Goal: Task Accomplishment & Management: Manage account settings

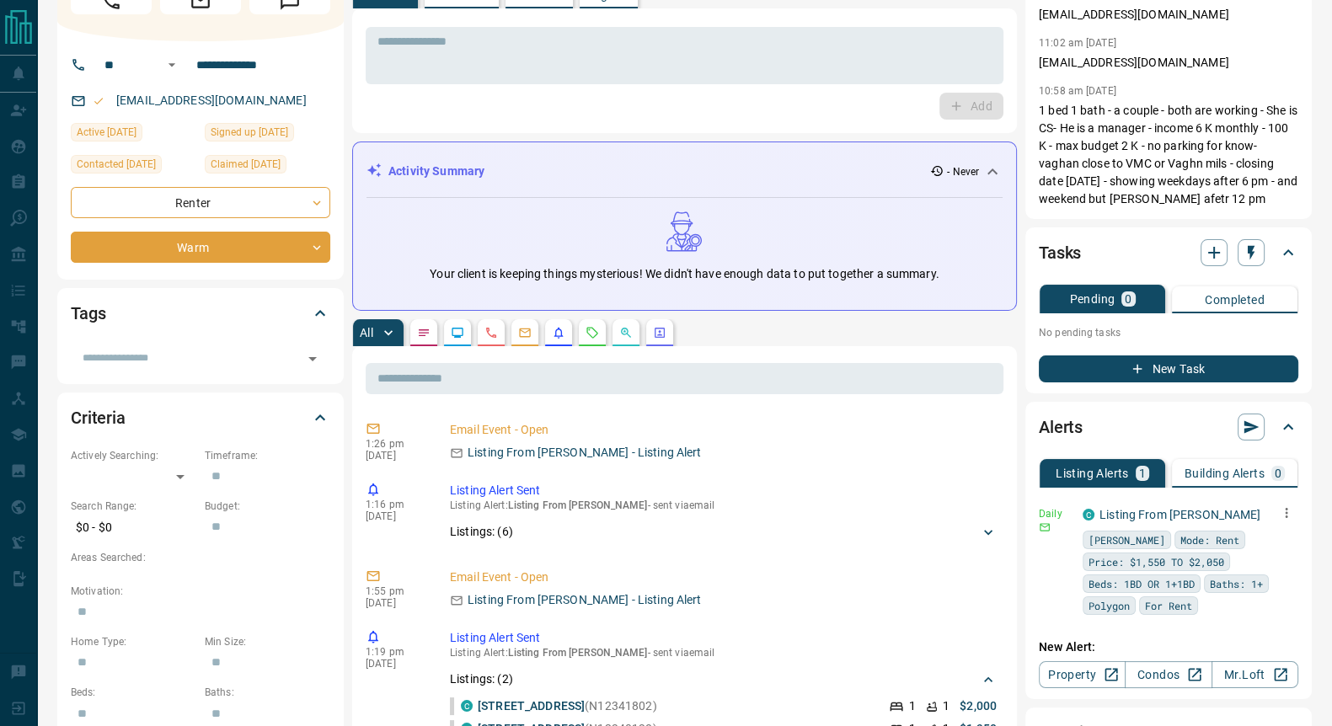
scroll to position [104, 0]
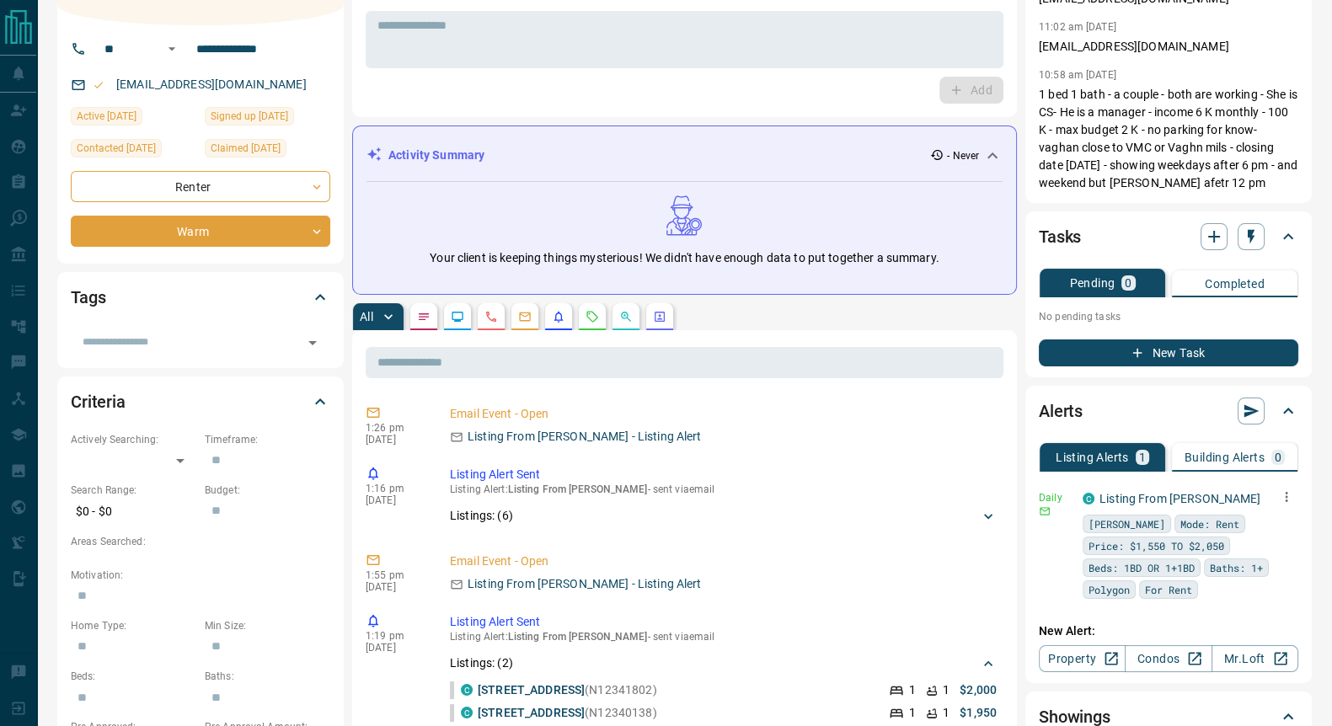
click at [1290, 496] on icon "button" at bounding box center [1286, 497] width 15 height 15
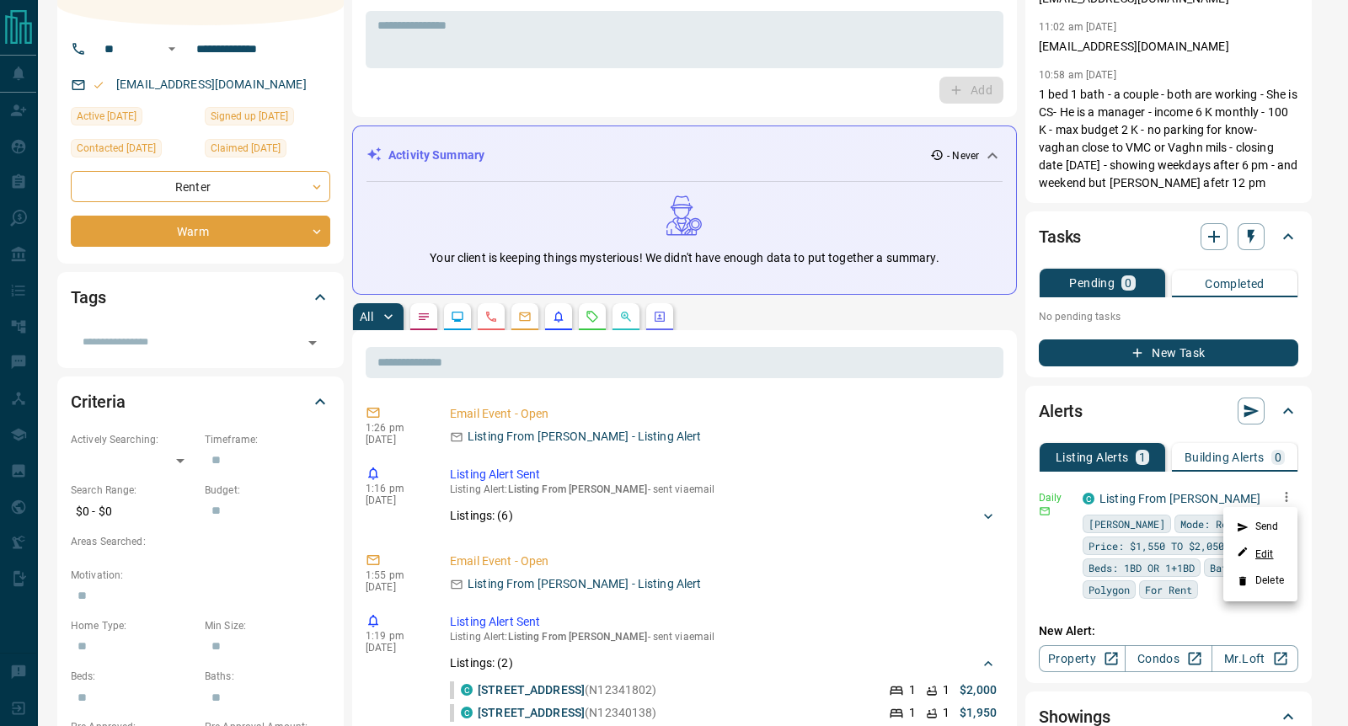
click at [1265, 559] on link "Edit" at bounding box center [1255, 554] width 37 height 16
click at [847, 503] on div at bounding box center [674, 363] width 1348 height 726
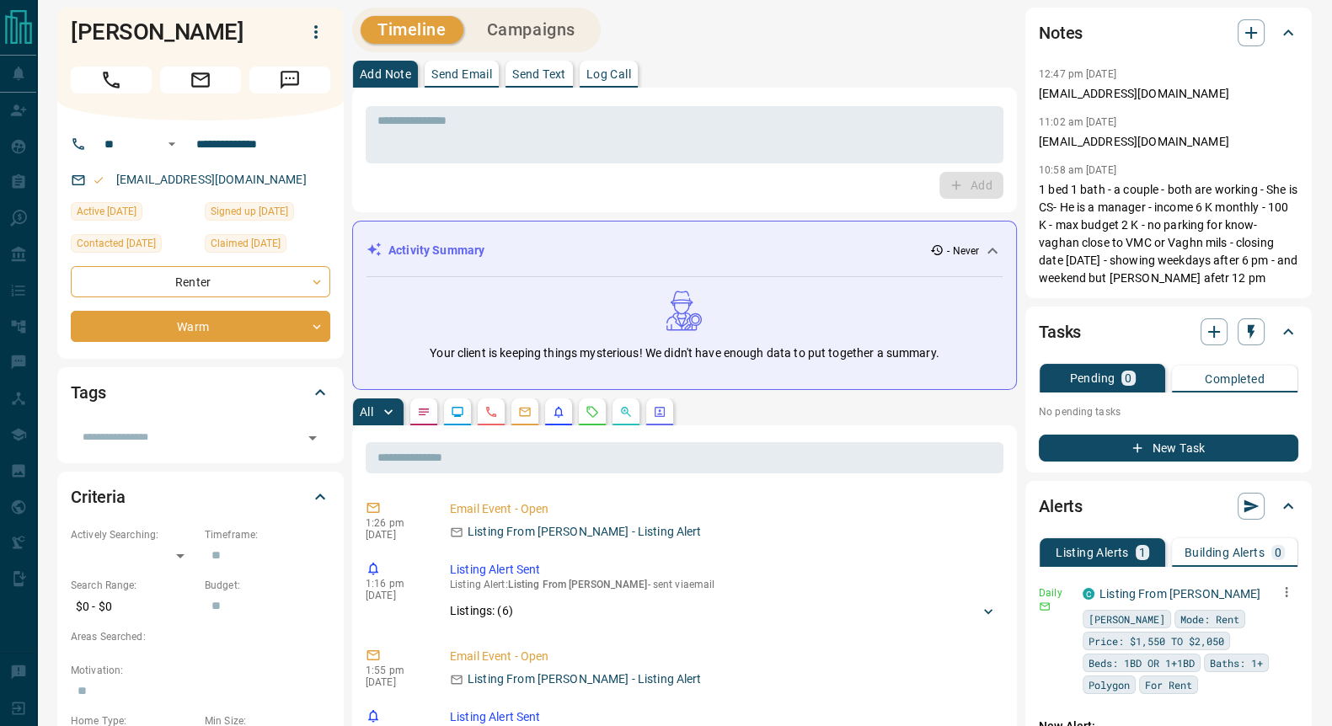
scroll to position [0, 0]
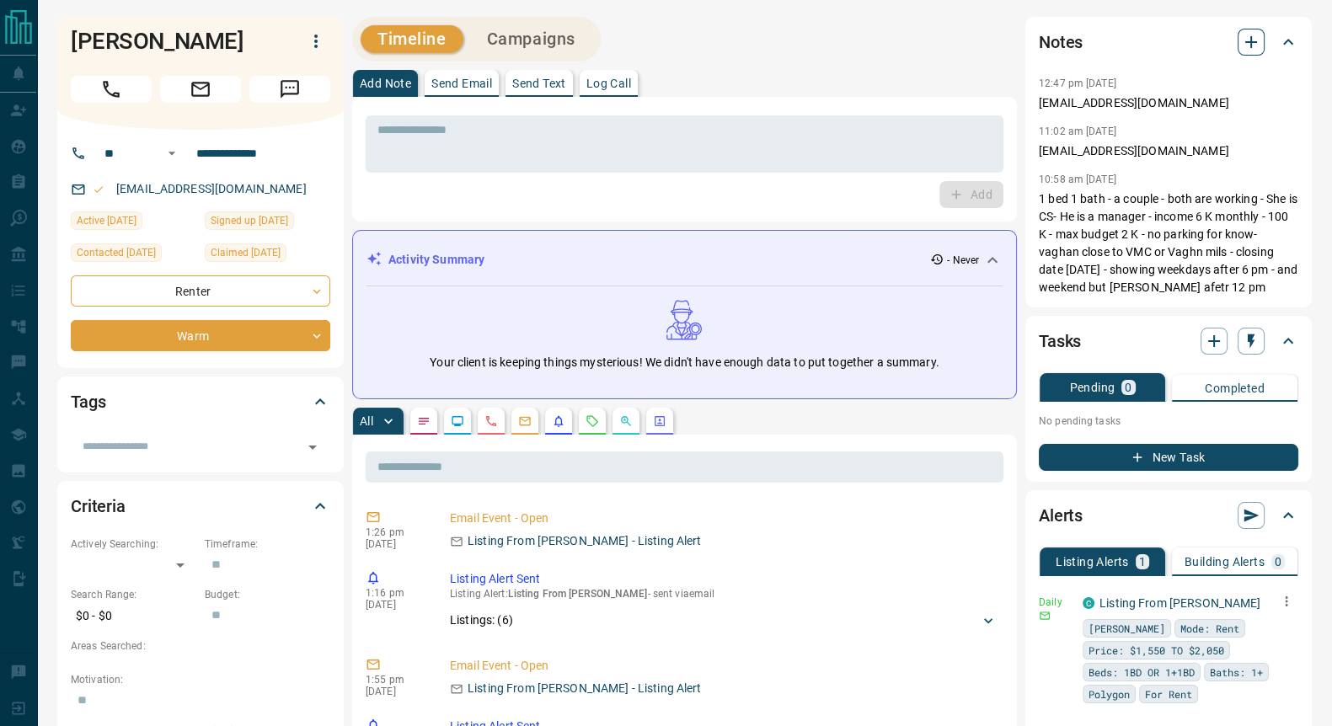
click at [1250, 42] on icon "button" at bounding box center [1251, 42] width 12 height 12
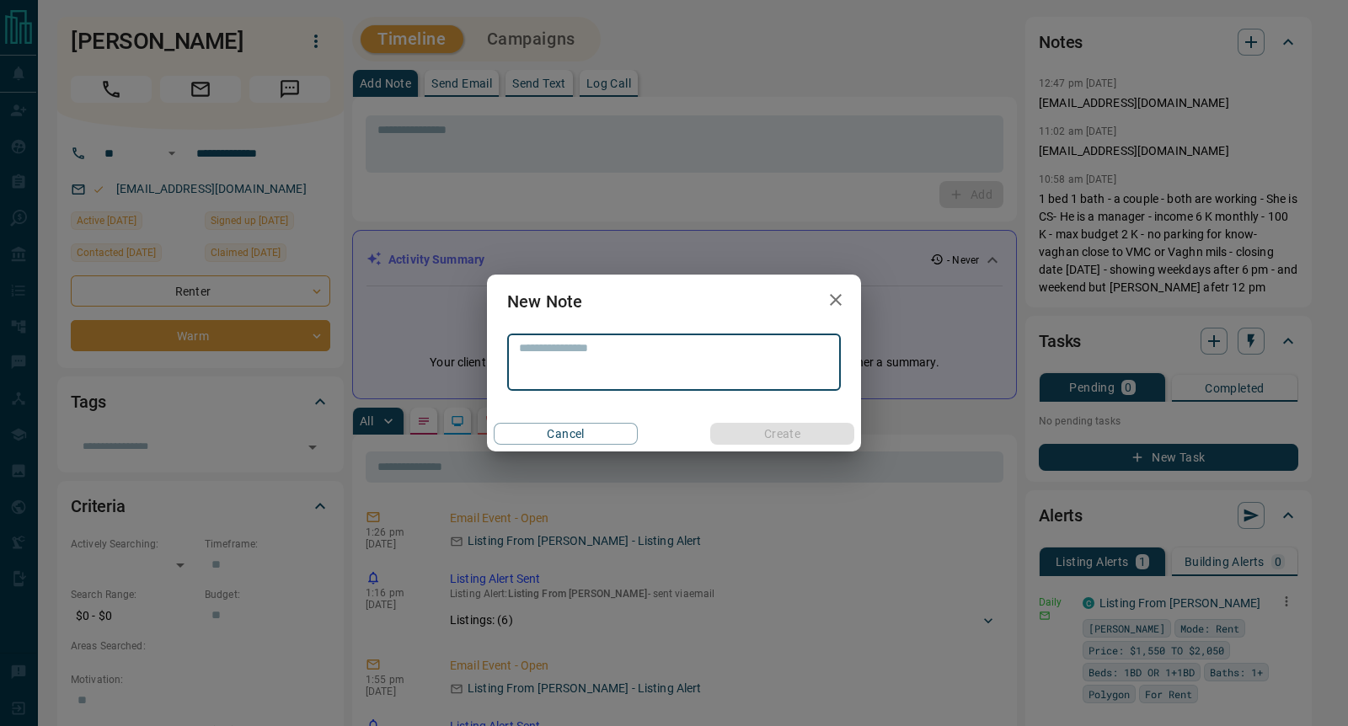
click at [602, 359] on textarea at bounding box center [674, 362] width 310 height 43
type textarea "**********"
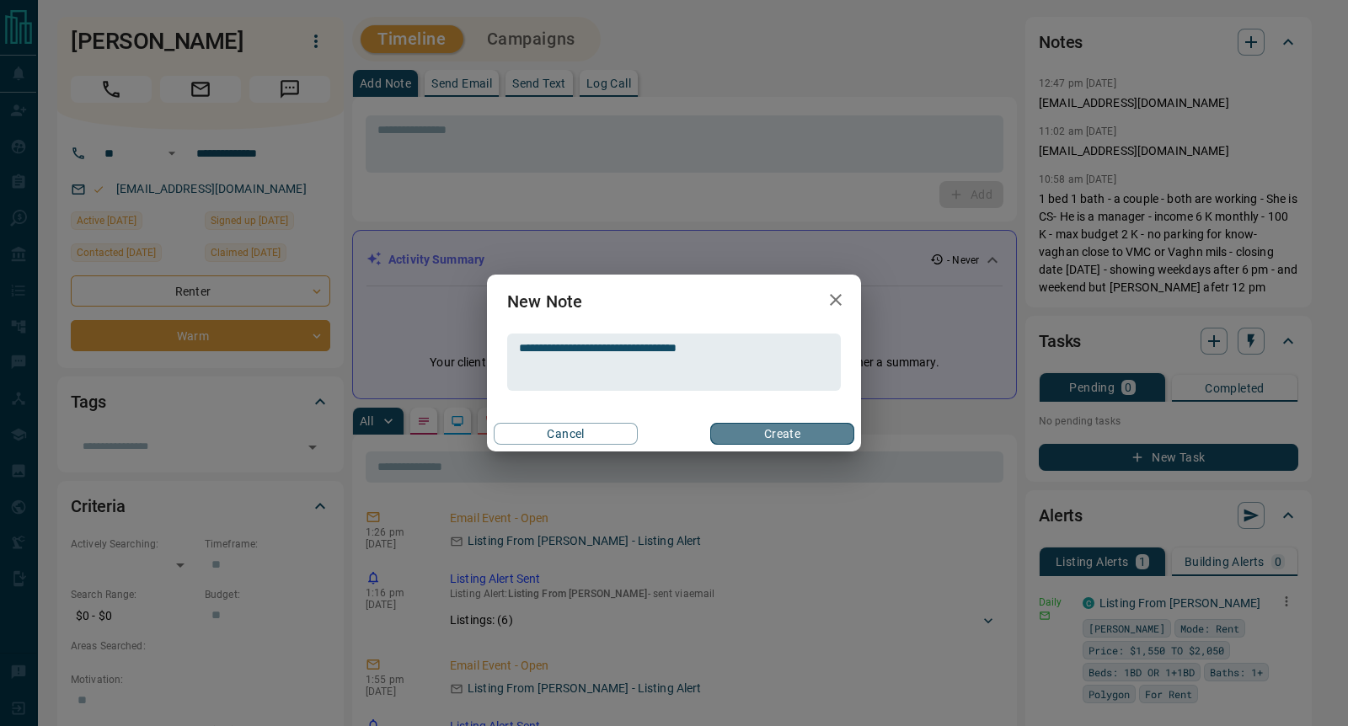
click at [790, 439] on button "Create" at bounding box center [782, 434] width 144 height 22
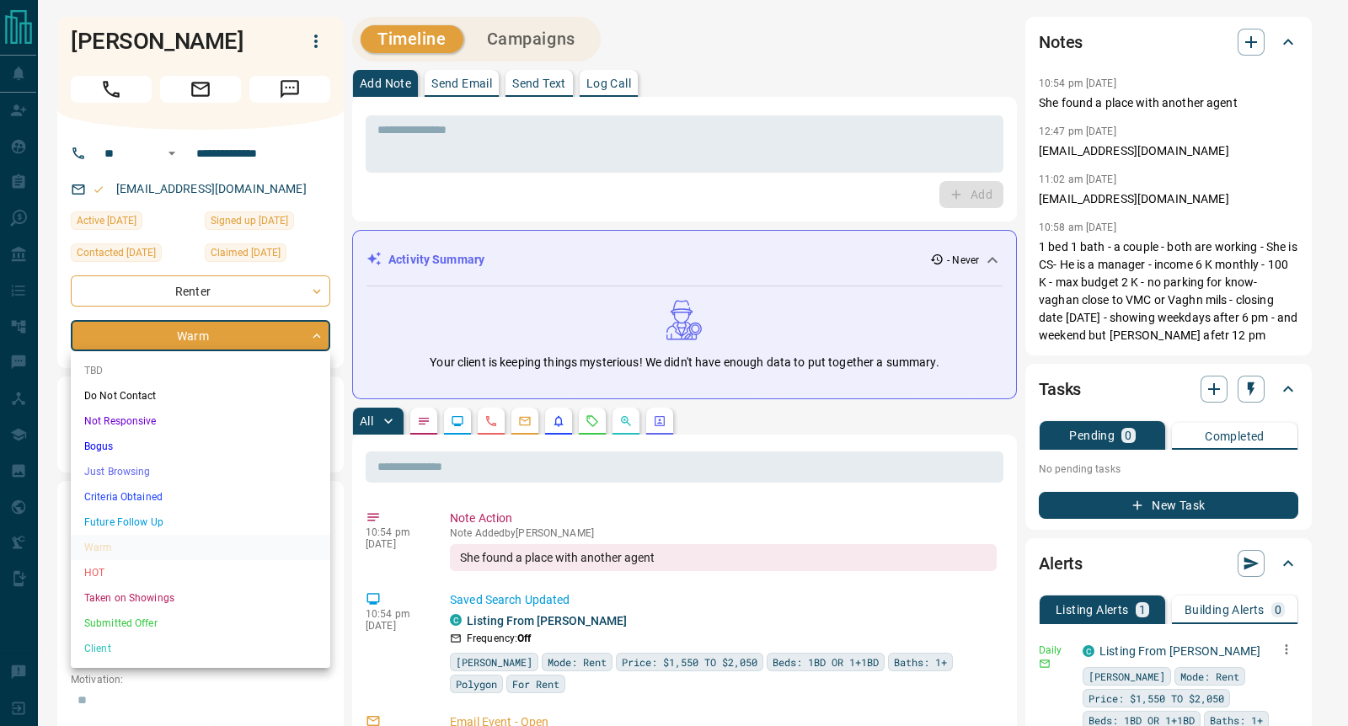
click at [126, 480] on li "Just Browsing" at bounding box center [201, 471] width 260 height 25
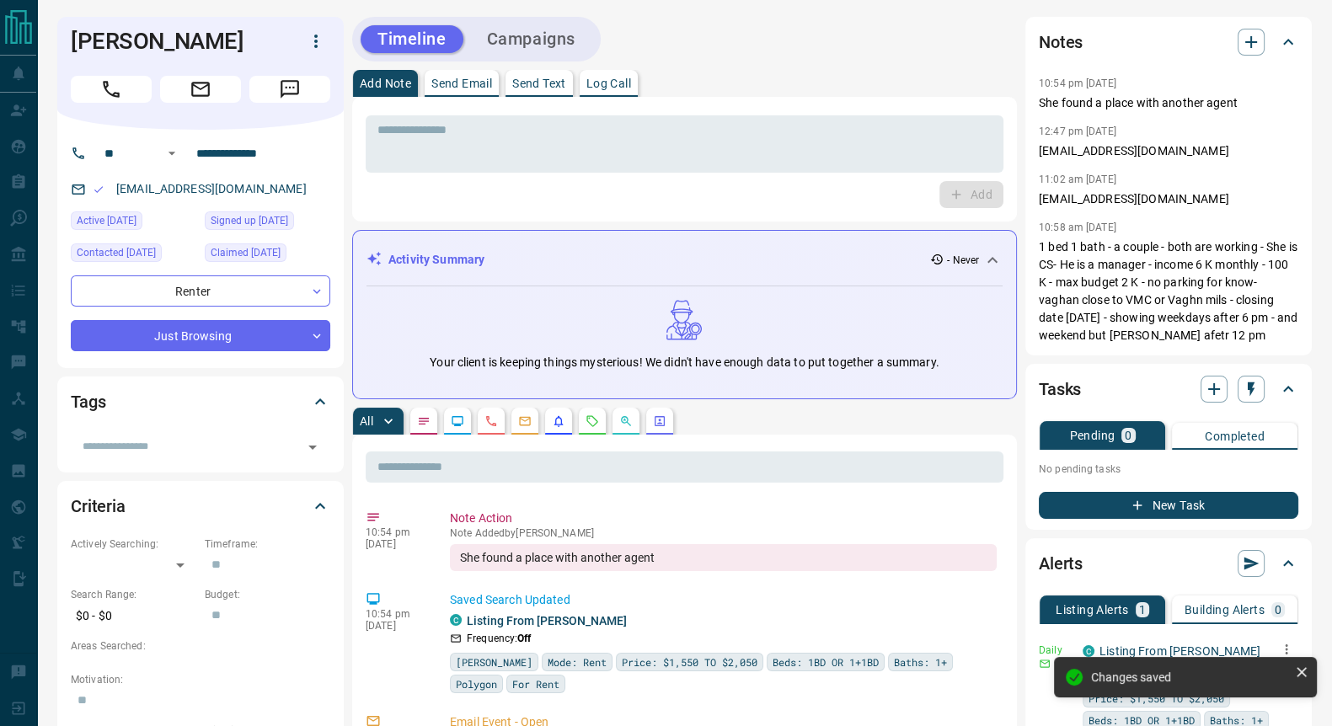
type input "*"
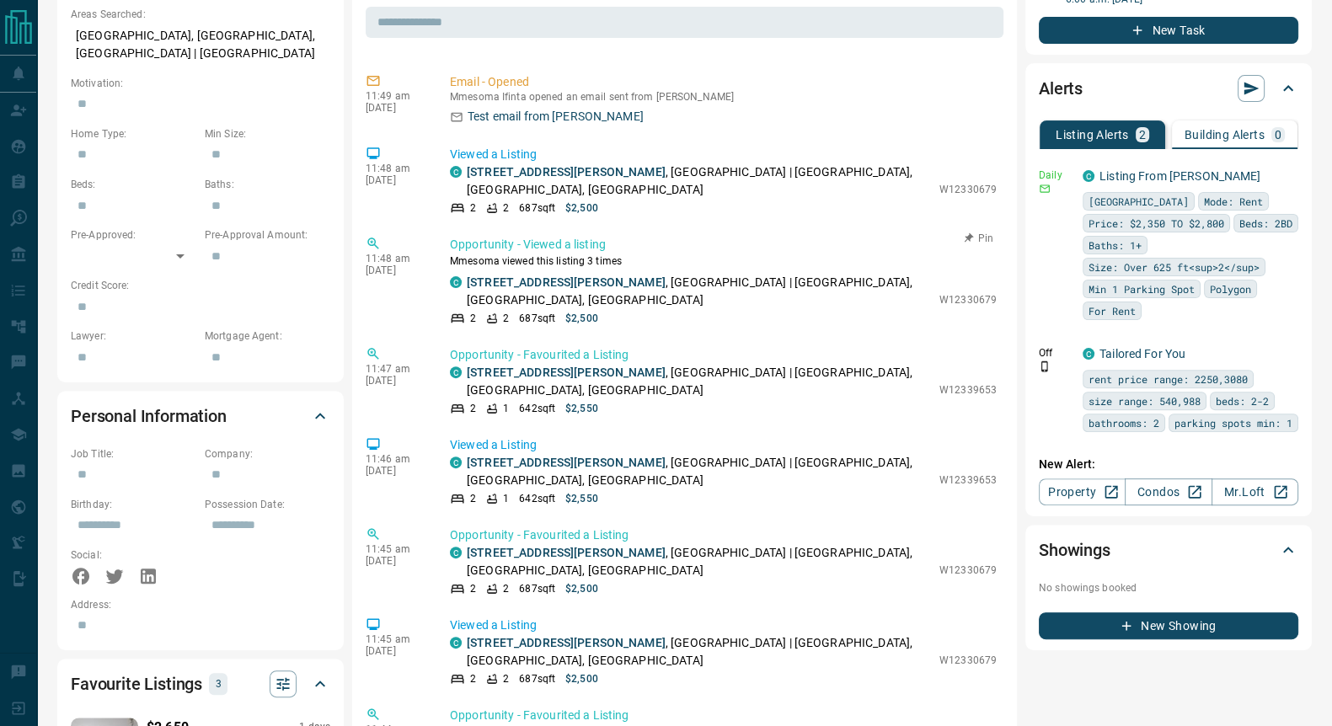
scroll to position [316, 0]
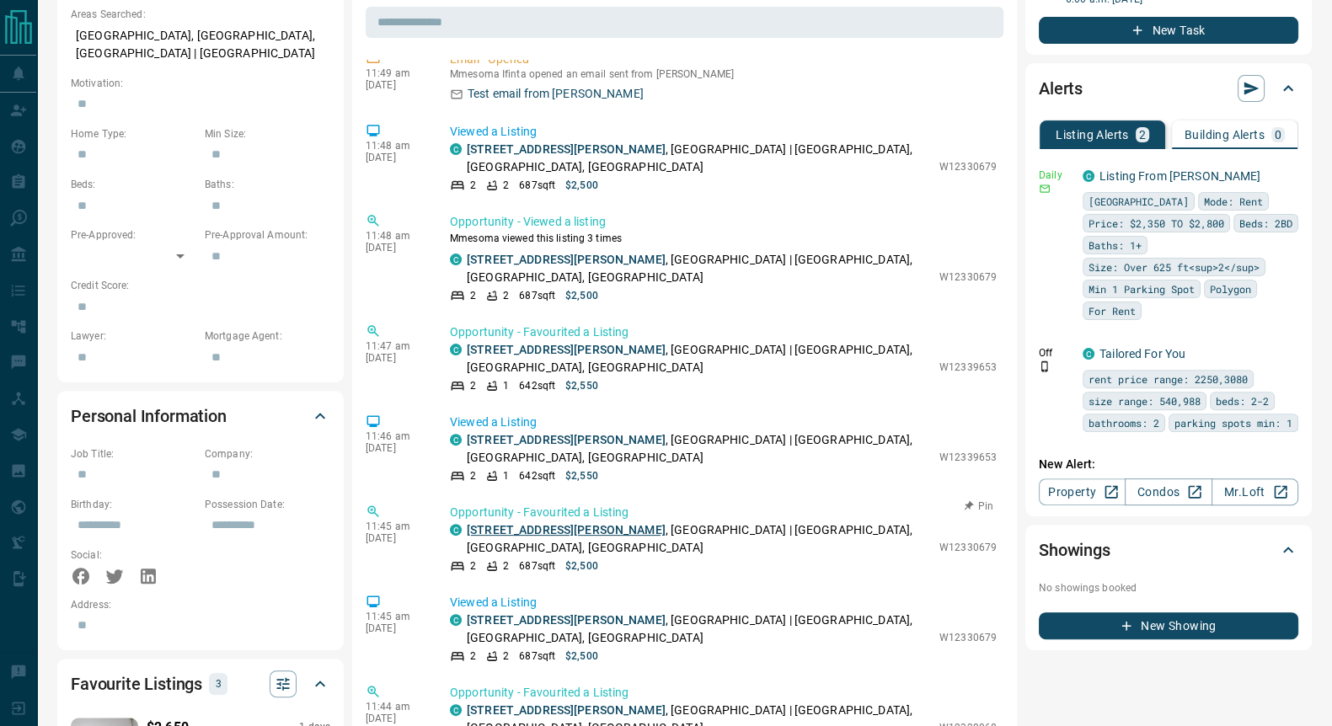
click at [536, 523] on link "[STREET_ADDRESS][PERSON_NAME]" at bounding box center [566, 529] width 199 height 13
click at [531, 704] on link "[STREET_ADDRESS][PERSON_NAME]" at bounding box center [566, 710] width 199 height 13
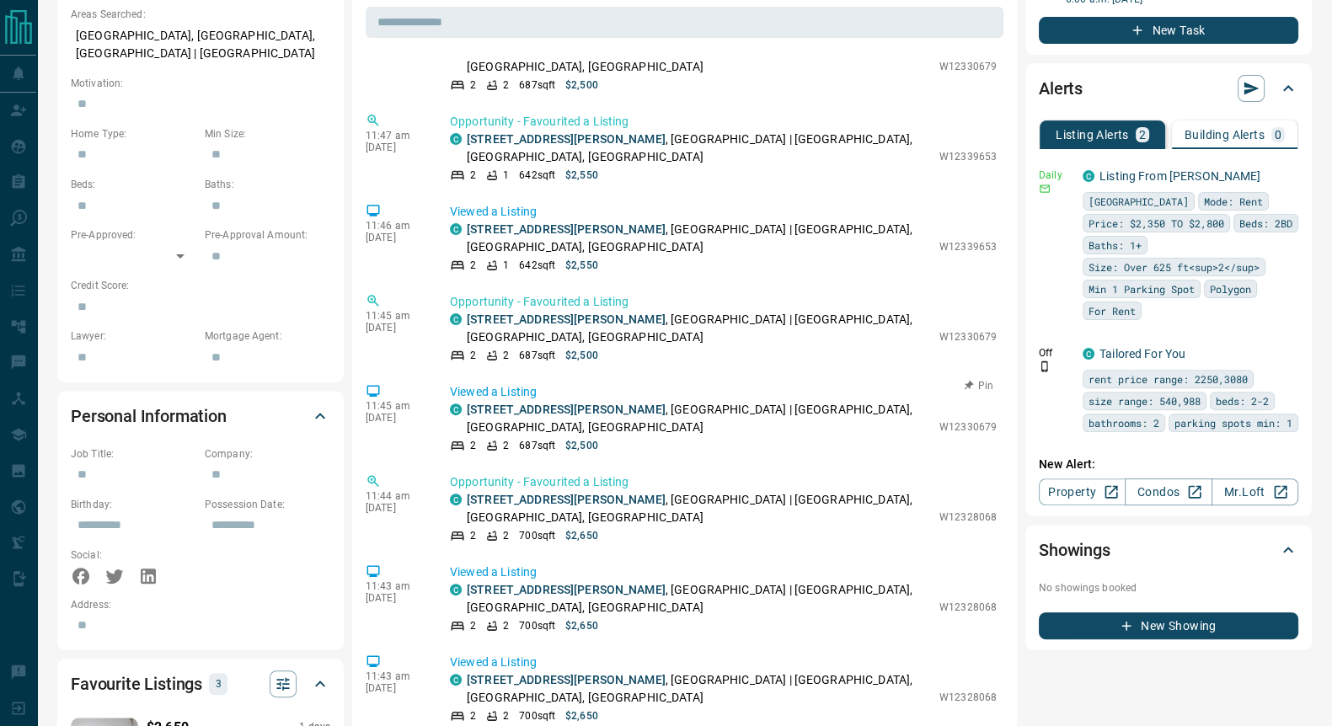
scroll to position [420, 0]
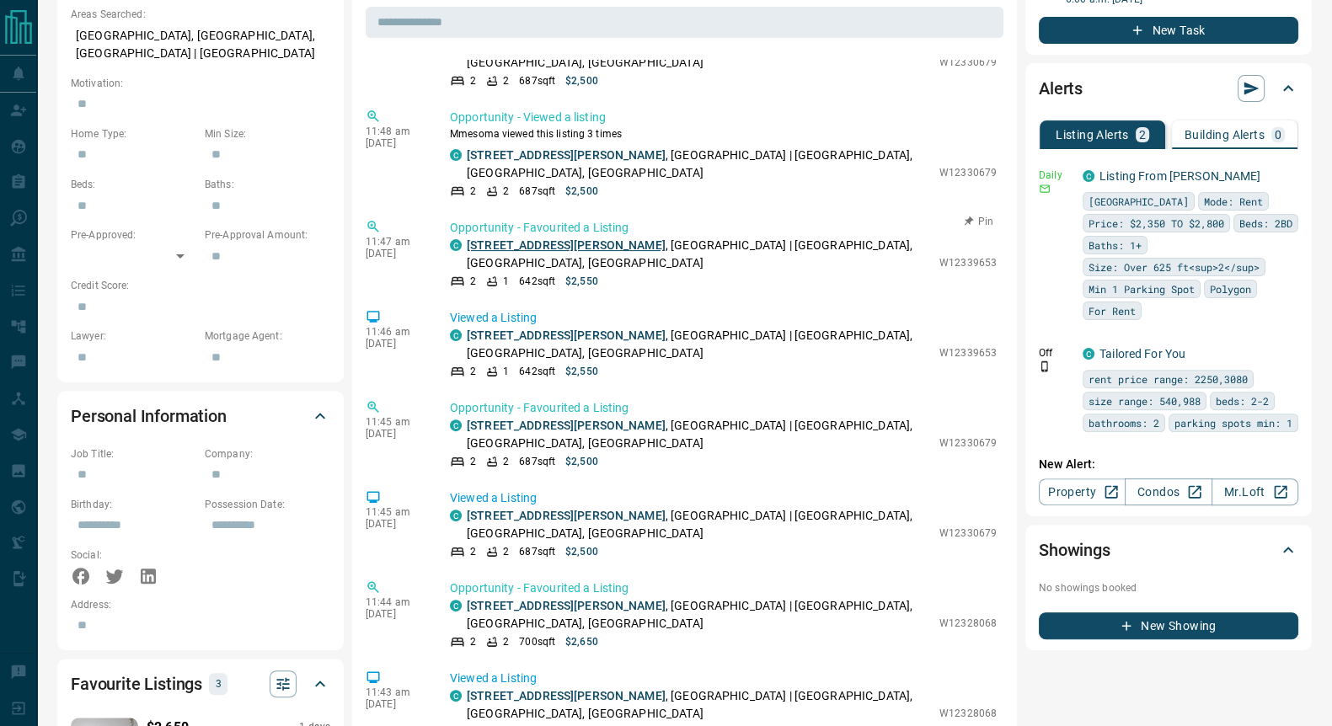
click at [521, 238] on link "[STREET_ADDRESS][PERSON_NAME]" at bounding box center [566, 244] width 199 height 13
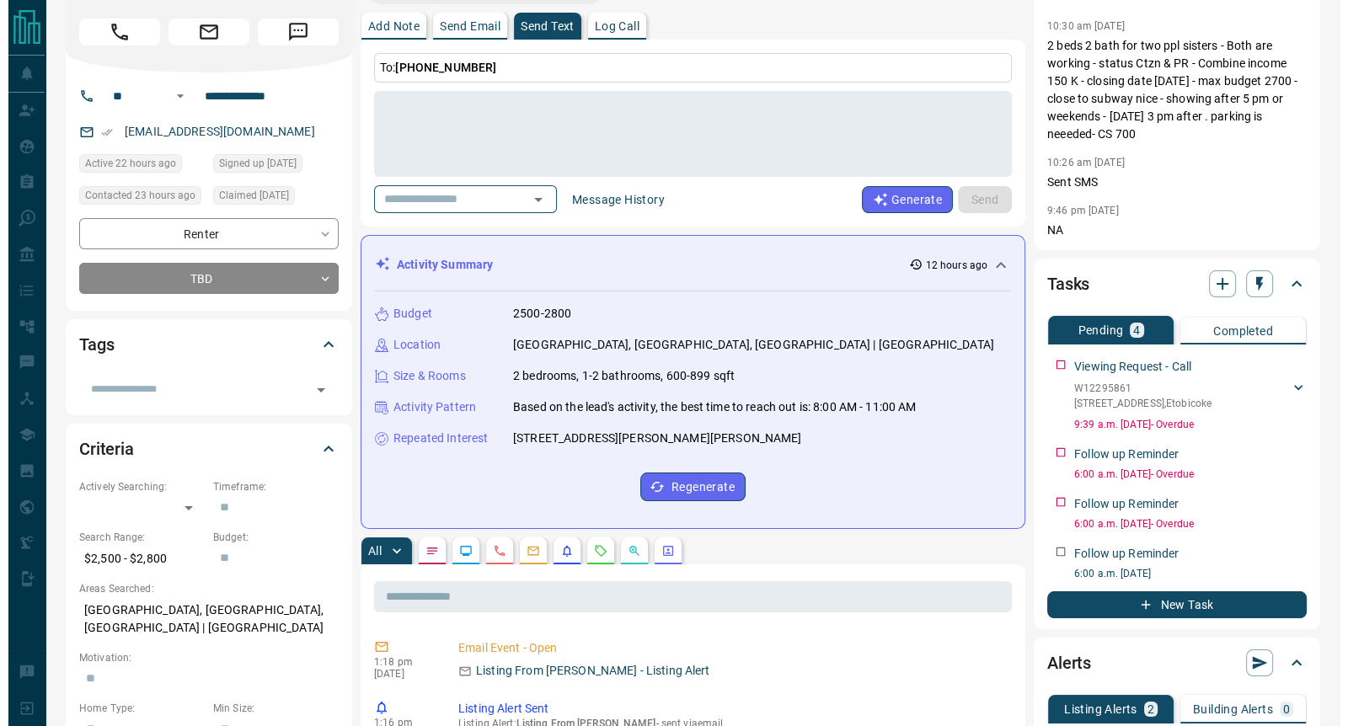
scroll to position [0, 0]
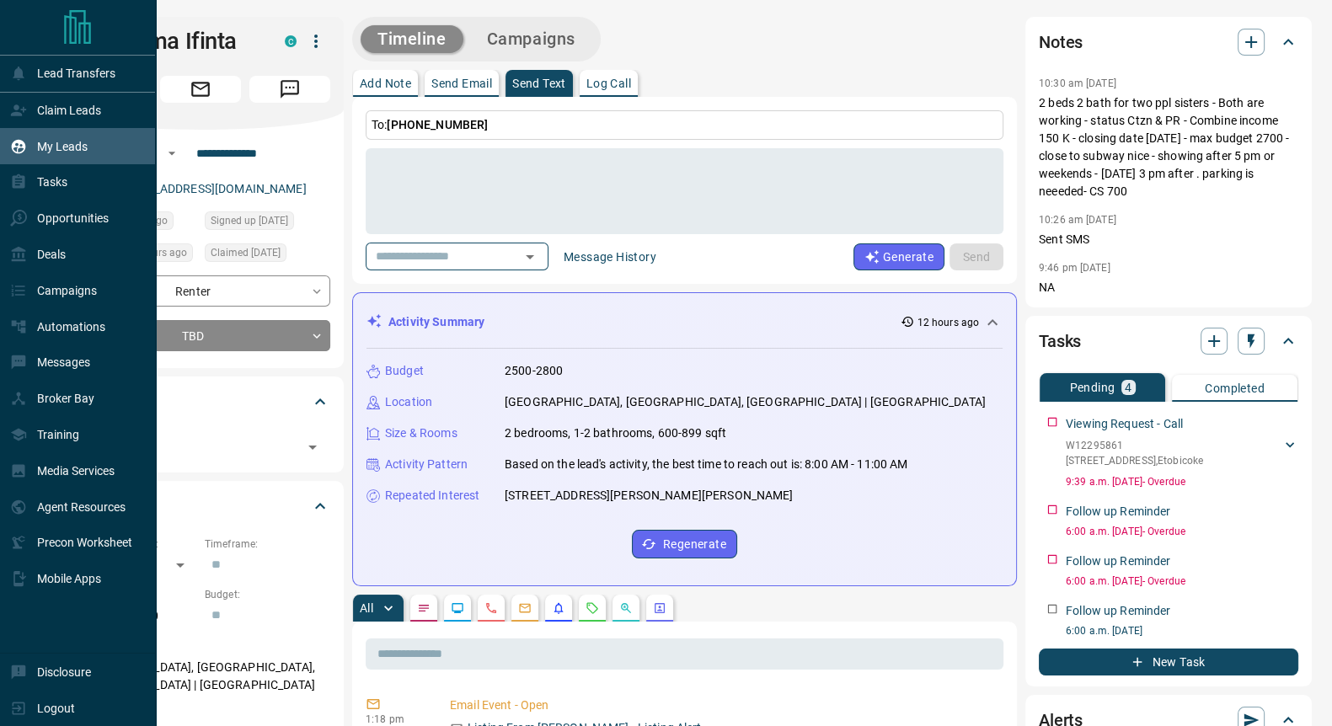
click at [59, 151] on p "My Leads" at bounding box center [62, 146] width 51 height 13
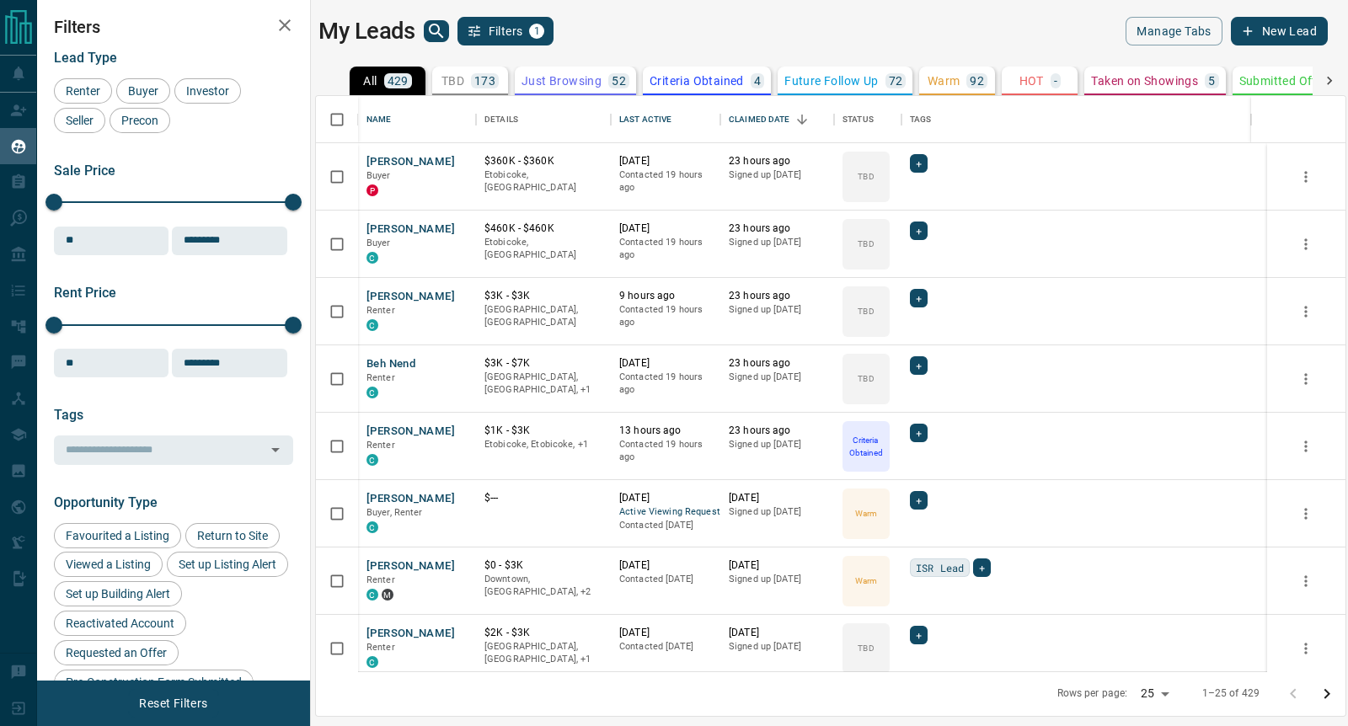
scroll to position [559, 1014]
click at [436, 31] on icon "search button" at bounding box center [436, 31] width 20 height 20
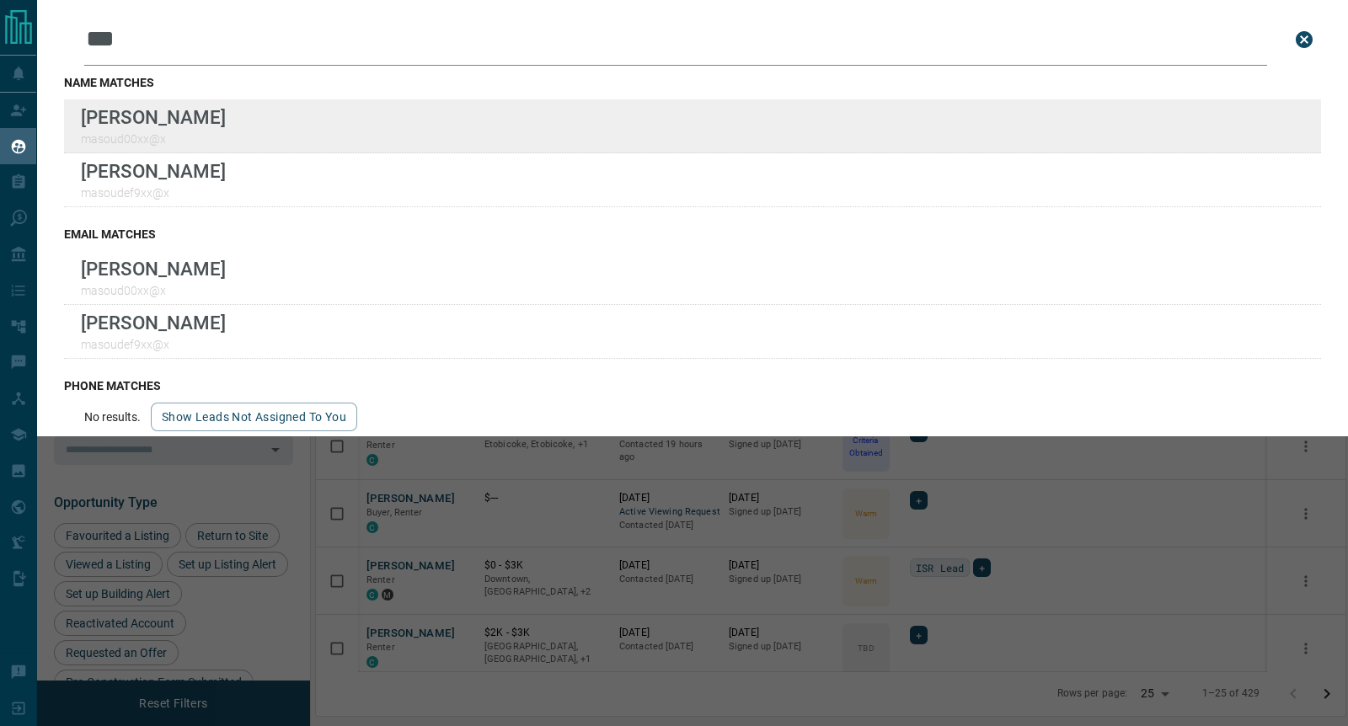
type input "***"
